Goal: Use online tool/utility: Utilize a website feature to perform a specific function

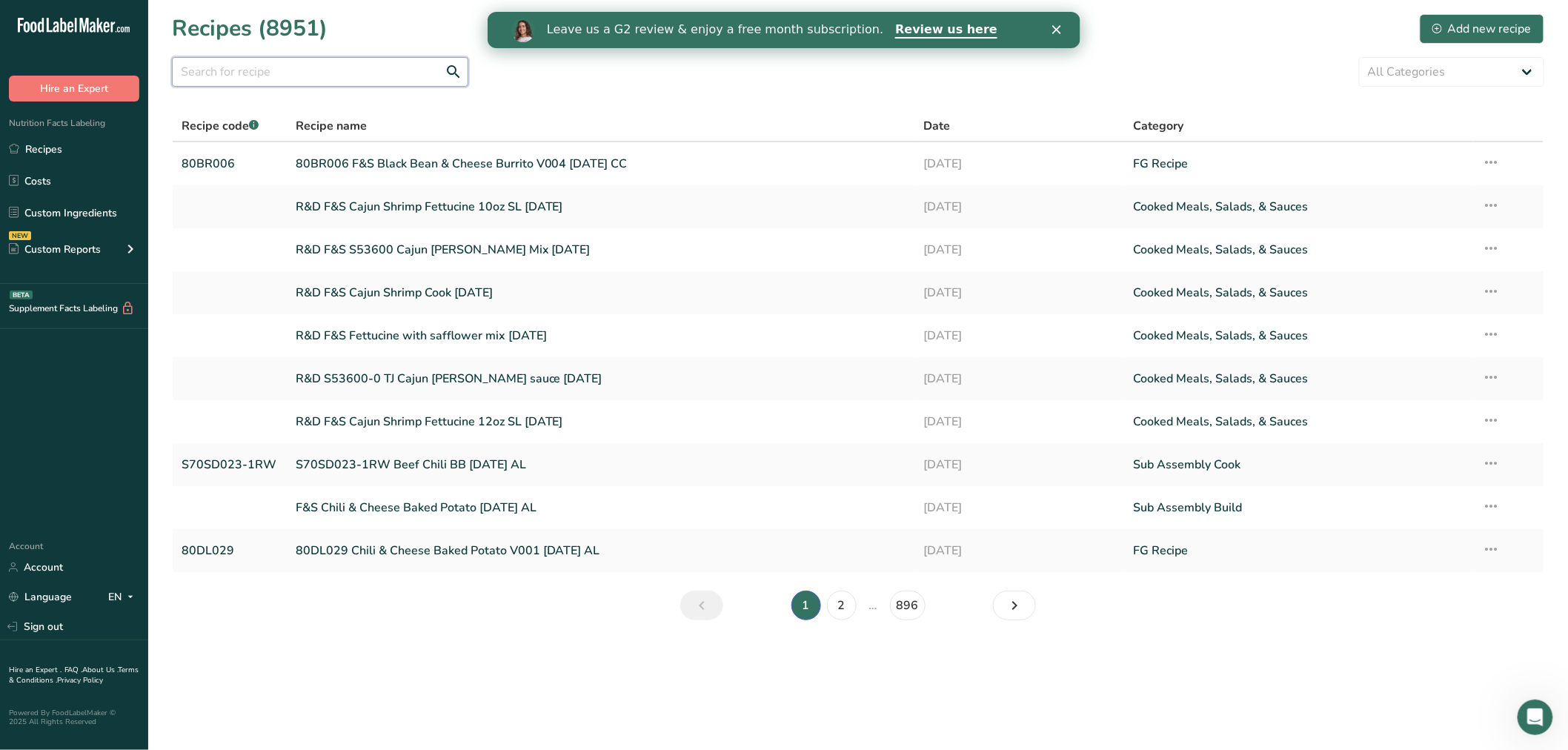
click at [345, 82] on input "text" at bounding box center [320, 71] width 296 height 30
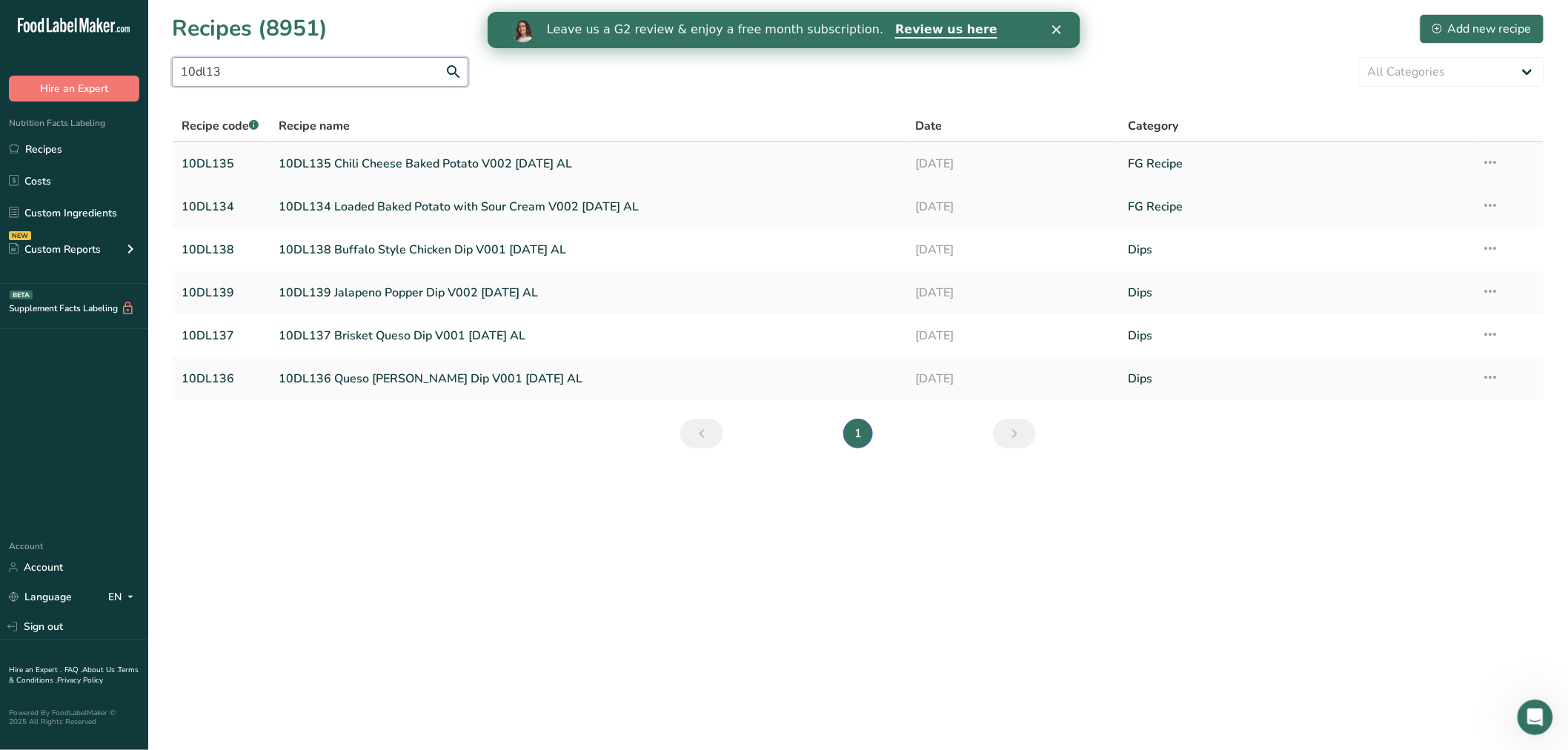
type input "10dl13"
click at [479, 160] on link "10DL135 Chili Cheese Baked Potato V002 8-12-25 AL" at bounding box center [588, 163] width 619 height 31
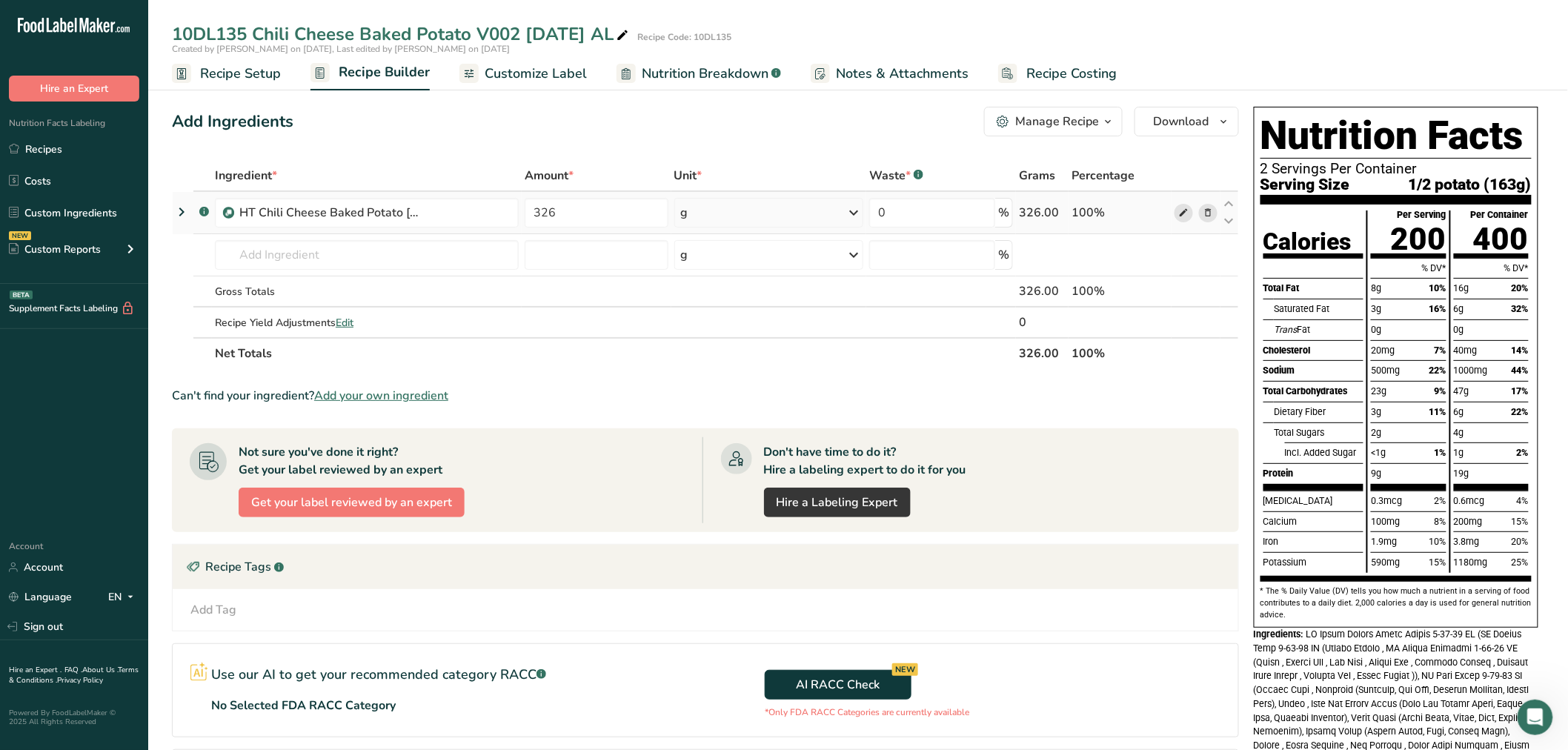
click at [1186, 208] on icon at bounding box center [1183, 212] width 10 height 15
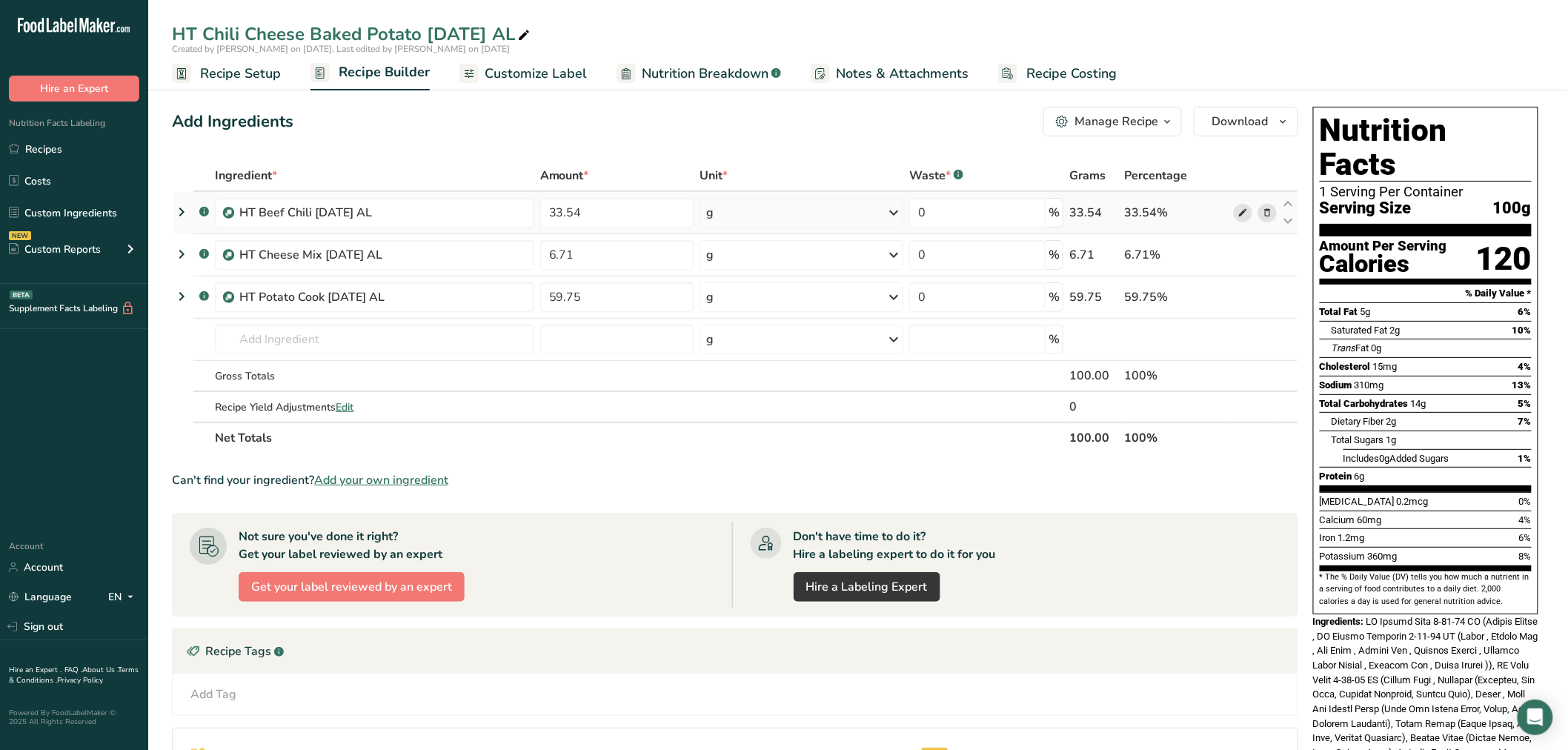
click at [1239, 212] on icon at bounding box center [1242, 212] width 10 height 15
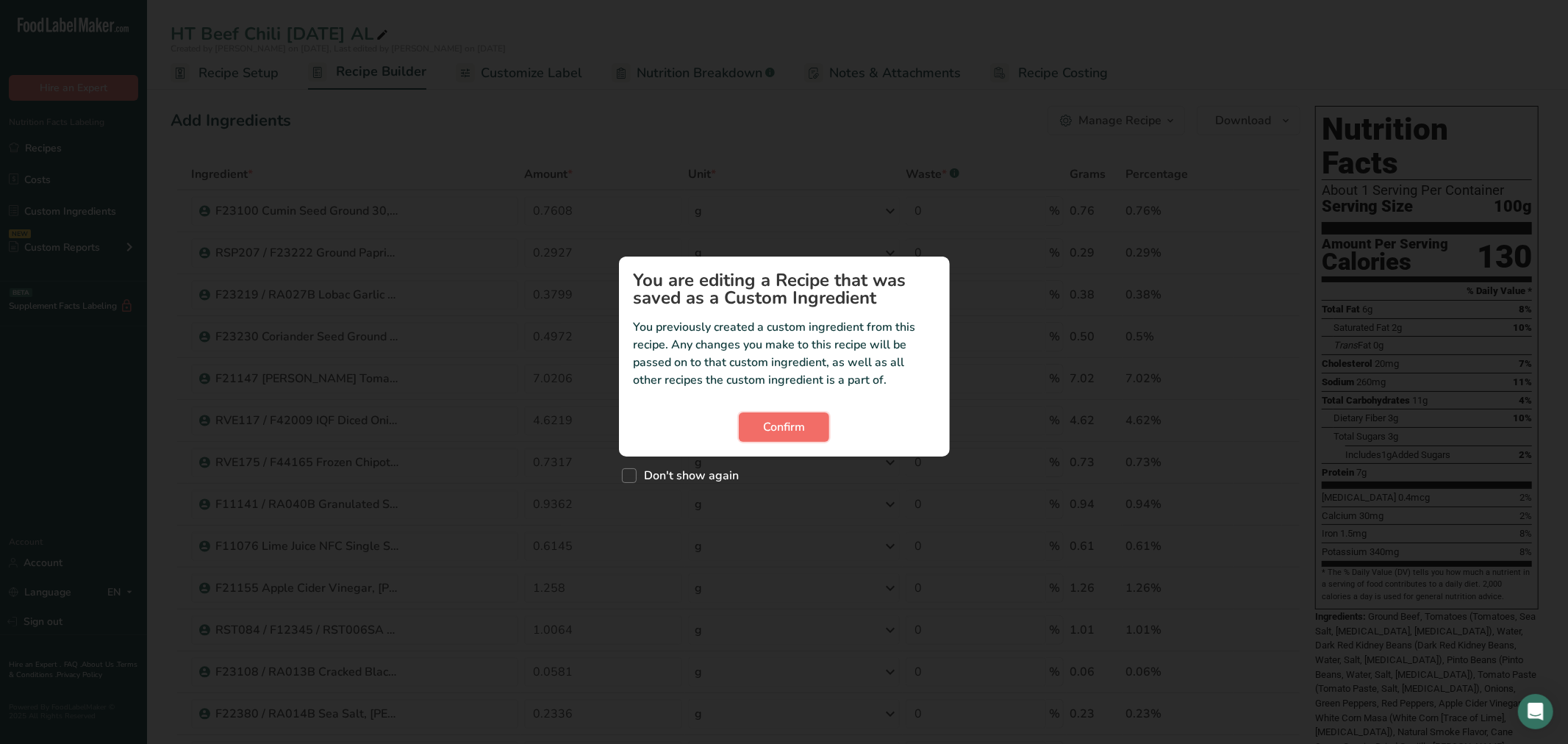
click at [767, 427] on span "Confirm" at bounding box center [784, 427] width 42 height 17
